Goal: Information Seeking & Learning: Understand process/instructions

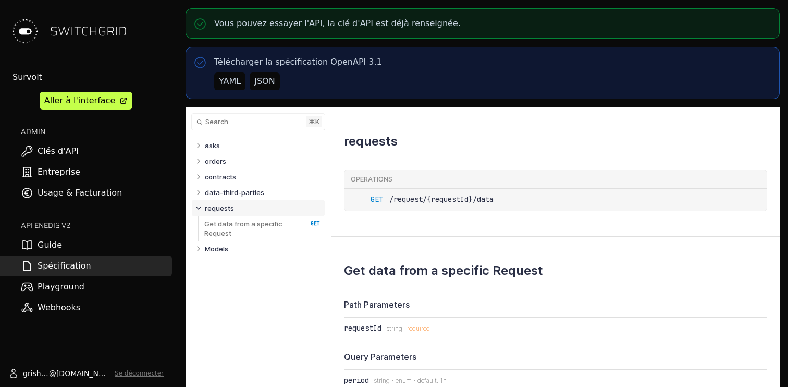
select select "**********"
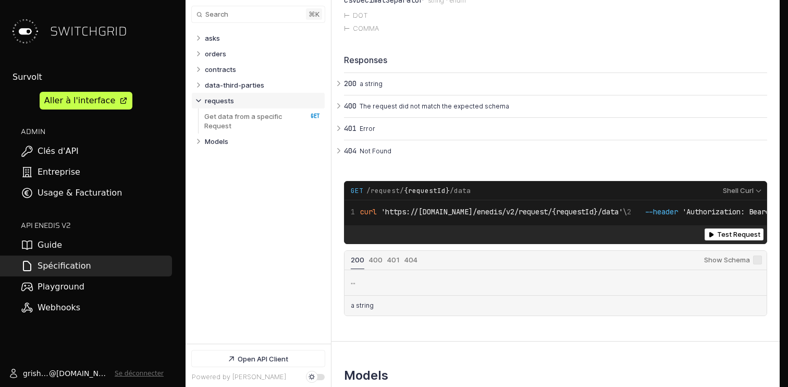
scroll to position [2011, 0]
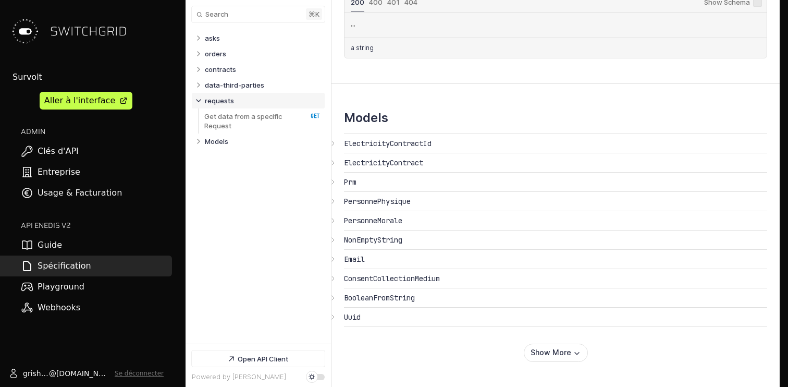
click at [57, 252] on link "Guide" at bounding box center [86, 245] width 172 height 21
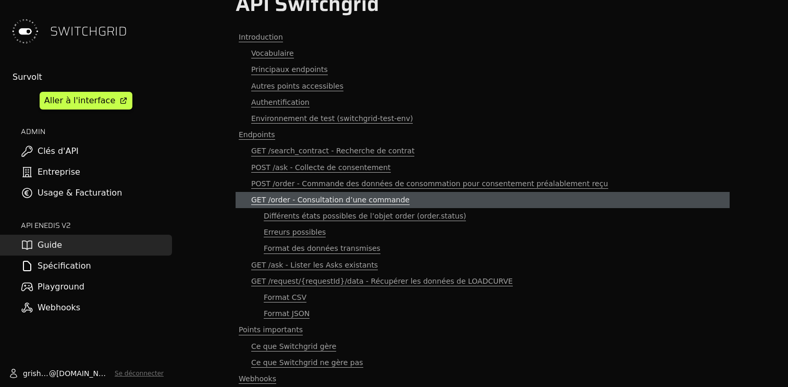
scroll to position [33, 0]
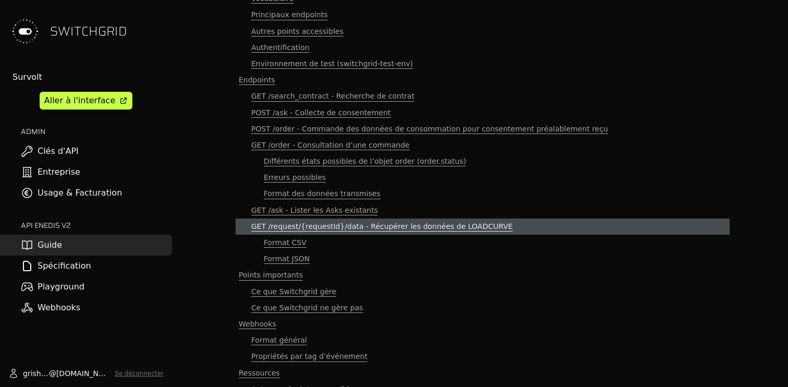
click at [332, 225] on span "GET /request/{requestId}/data - Récupérer les données de LOADCURVE" at bounding box center [382, 227] width 262 height 10
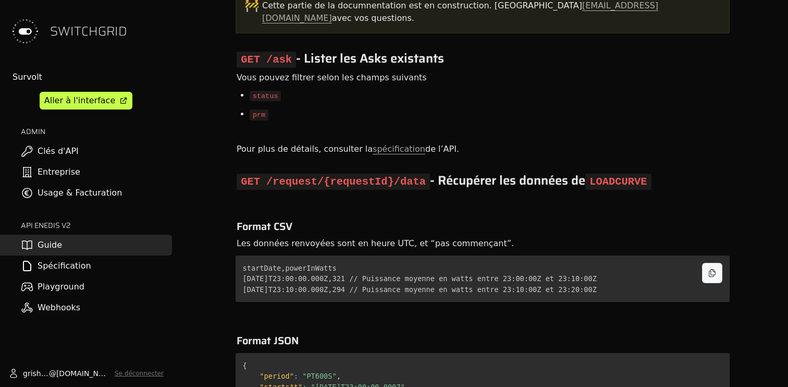
click at [335, 264] on code "startDate,powerInWatts [DATE]T23:00:00.000Z,321 // Puissance moyenne en watts e…" at bounding box center [420, 279] width 354 height 30
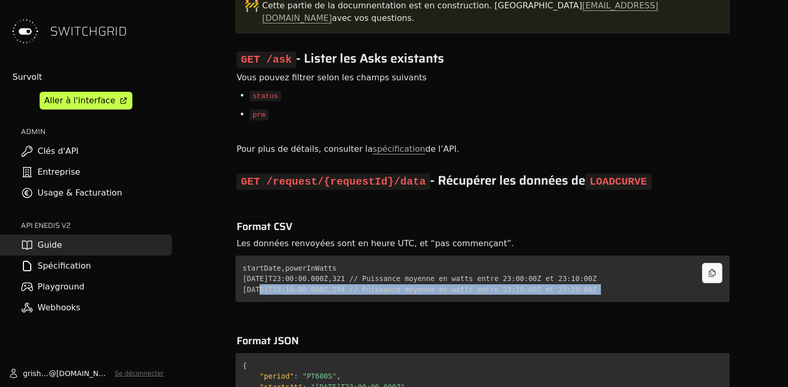
click at [335, 264] on code "startDate,powerInWatts [DATE]T23:00:00.000Z,321 // Puissance moyenne en watts e…" at bounding box center [420, 279] width 354 height 30
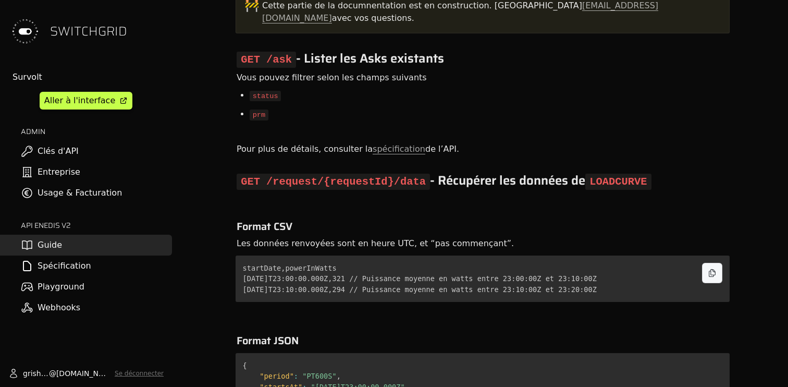
click at [446, 264] on code "startDate,powerInWatts [DATE]T23:00:00.000Z,321 // Puissance moyenne en watts e…" at bounding box center [420, 279] width 354 height 30
click at [444, 264] on code "startDate,powerInWatts [DATE]T23:00:00.000Z,321 // Puissance moyenne en watts e…" at bounding box center [420, 279] width 354 height 30
